Goal: Navigation & Orientation: Understand site structure

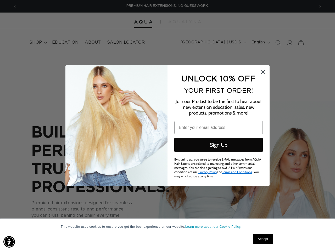
click at [168, 126] on div "UNLOCK 10% OFF YOUR FIRST ORDER! Join our Pro List to be the first to hear abou…" at bounding box center [216, 126] width 97 height 110
click at [9, 242] on img "Accessibility Menu" at bounding box center [9, 242] width 12 height 12
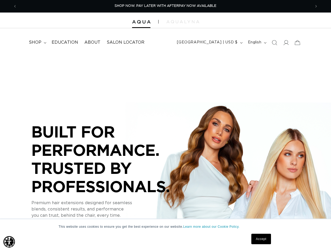
scroll to position [0, 587]
